Goal: Check status: Check status

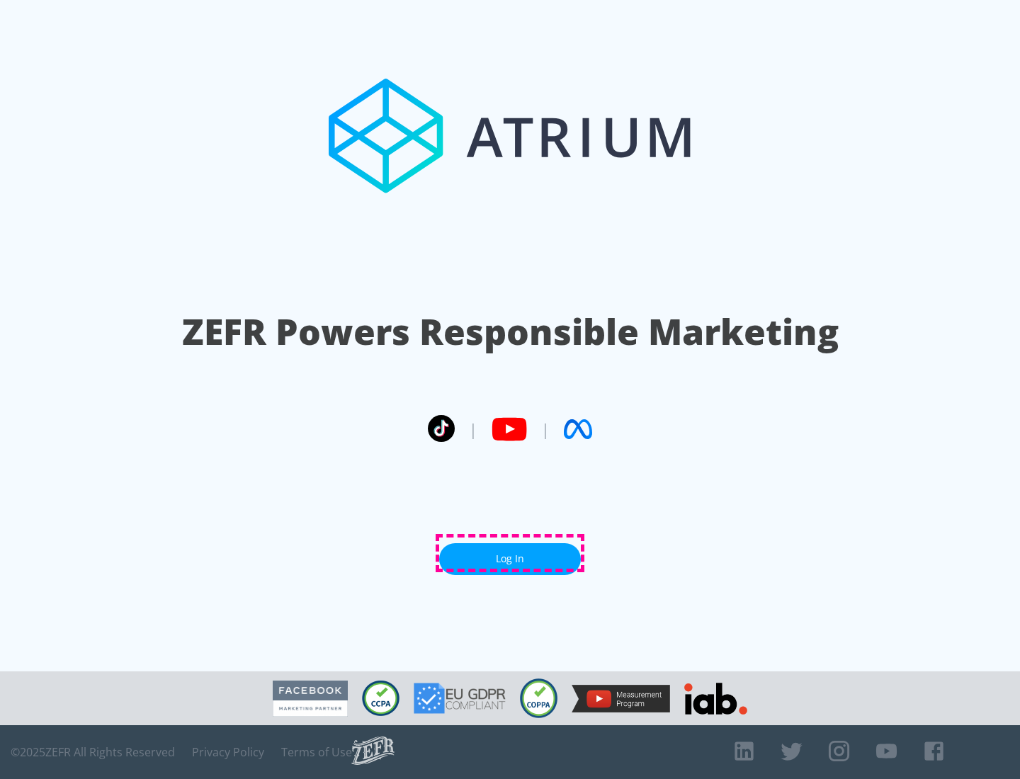
click at [510, 553] on link "Log In" at bounding box center [510, 559] width 142 height 32
